Goal: Transaction & Acquisition: Subscribe to service/newsletter

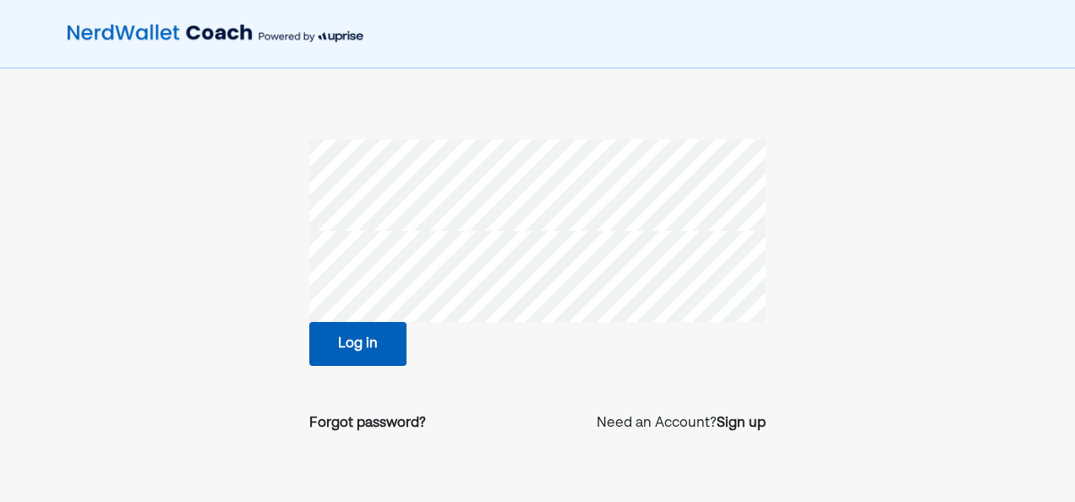
click at [367, 346] on button "Log in" at bounding box center [357, 344] width 97 height 44
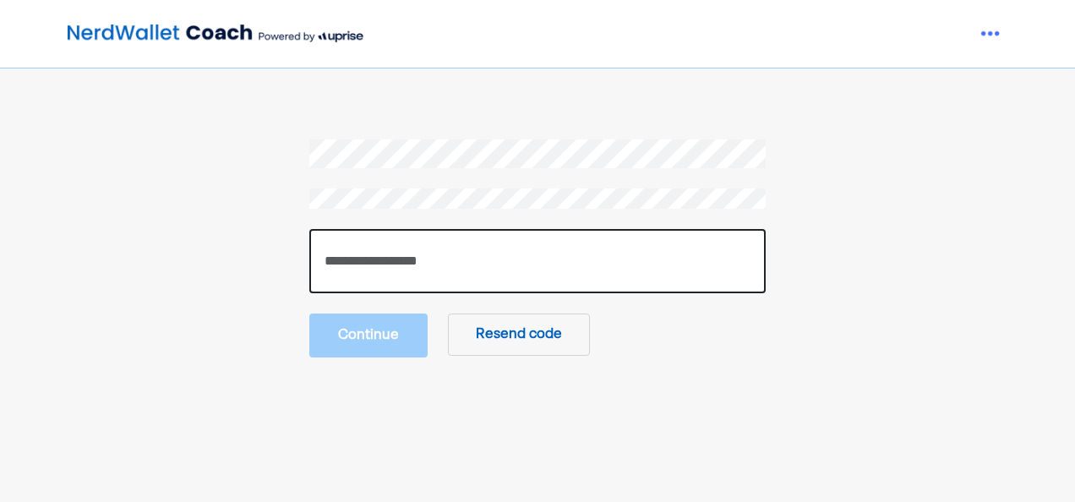
click at [460, 254] on input "number" at bounding box center [537, 261] width 456 height 64
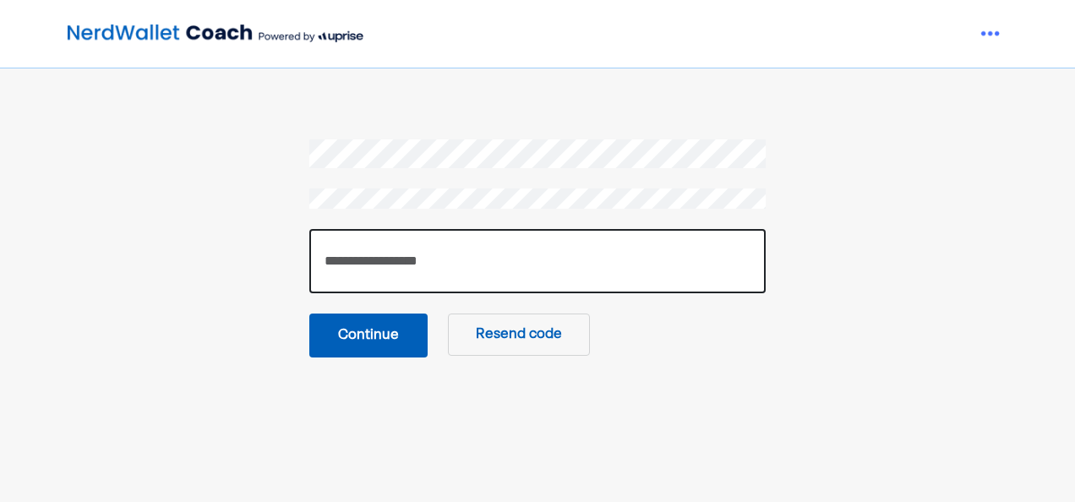
type input "******"
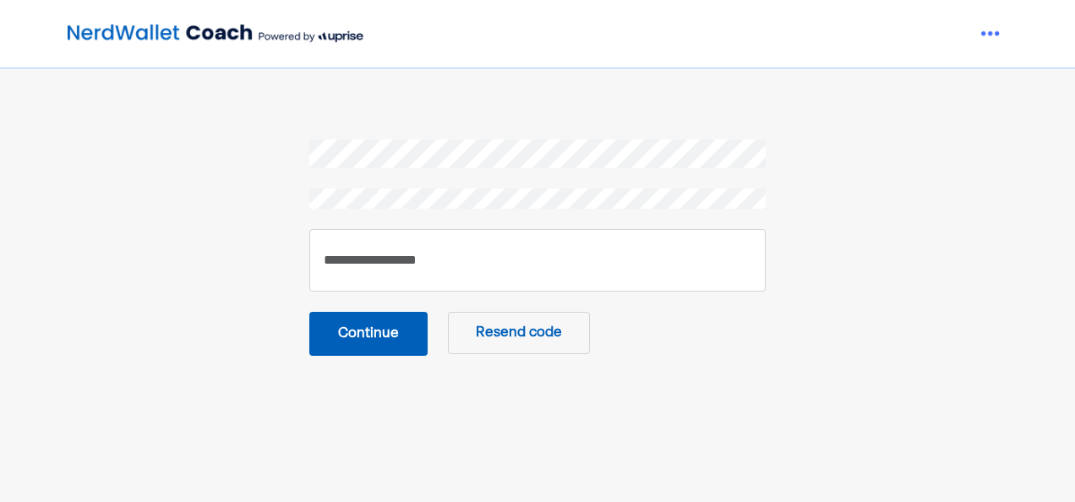
click at [365, 346] on button "Continue" at bounding box center [368, 334] width 118 height 44
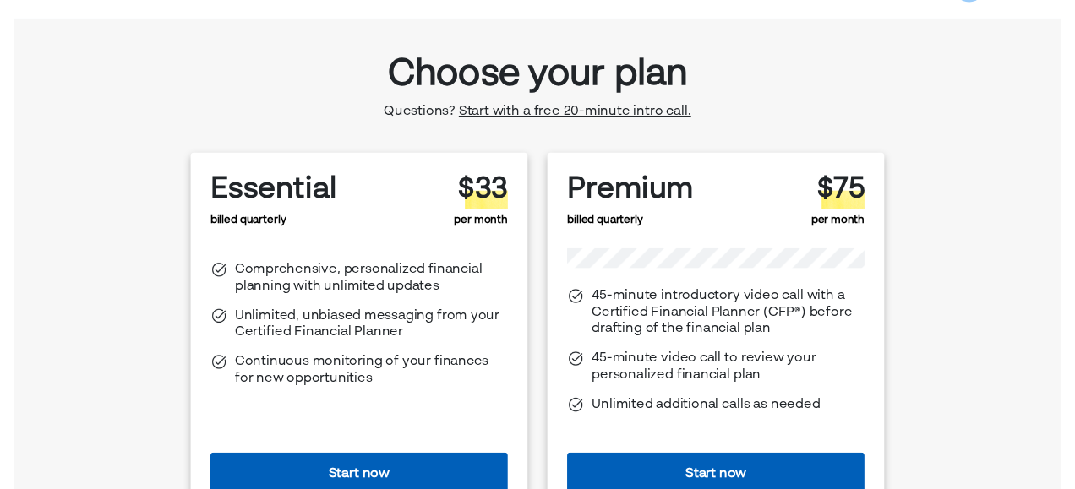
scroll to position [49, 0]
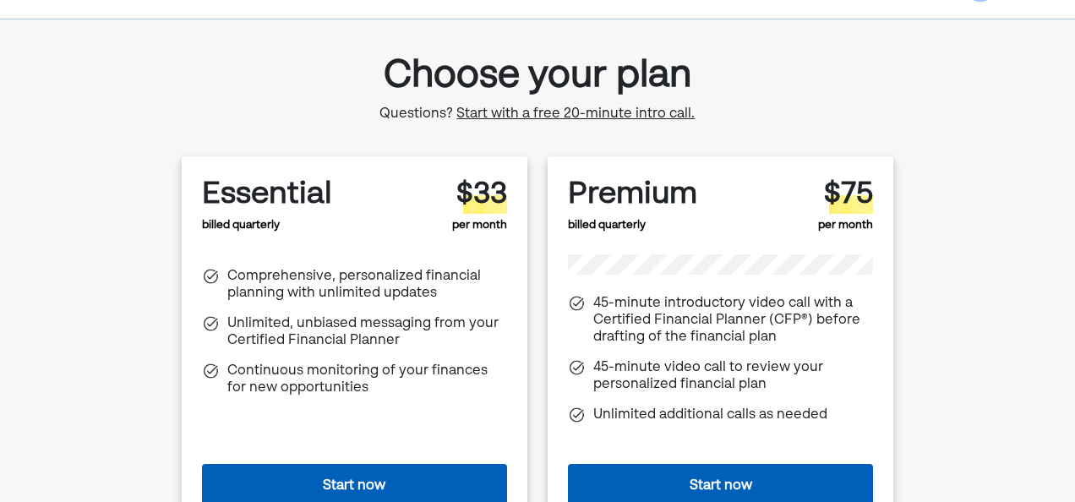
click at [548, 118] on span "Start with a free 20-minute intro call." at bounding box center [575, 114] width 238 height 14
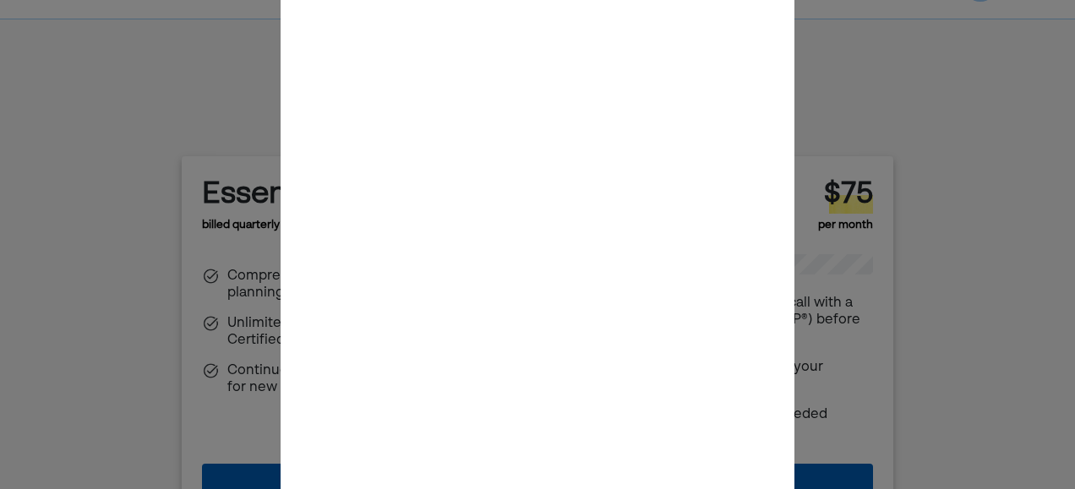
click at [989, 243] on div at bounding box center [537, 245] width 1075 height 22
